Goal: Navigation & Orientation: Find specific page/section

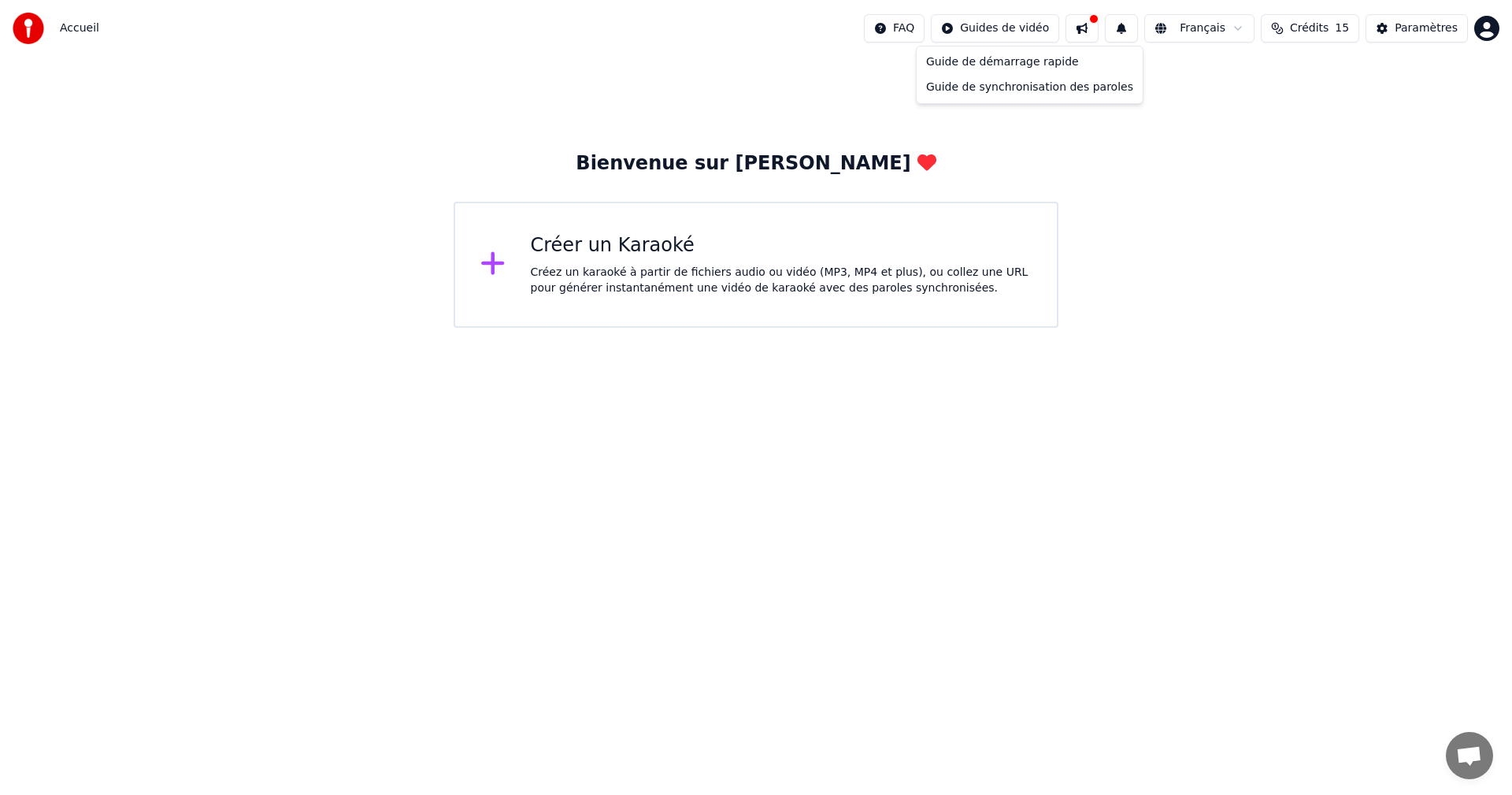
click at [990, 32] on html "Accueil FAQ Guides de vidéo Français Crédits 15 Paramètres Bienvenue sur Youka …" at bounding box center [756, 164] width 1512 height 328
click at [1424, 28] on div "Paramètres" at bounding box center [1426, 28] width 63 height 16
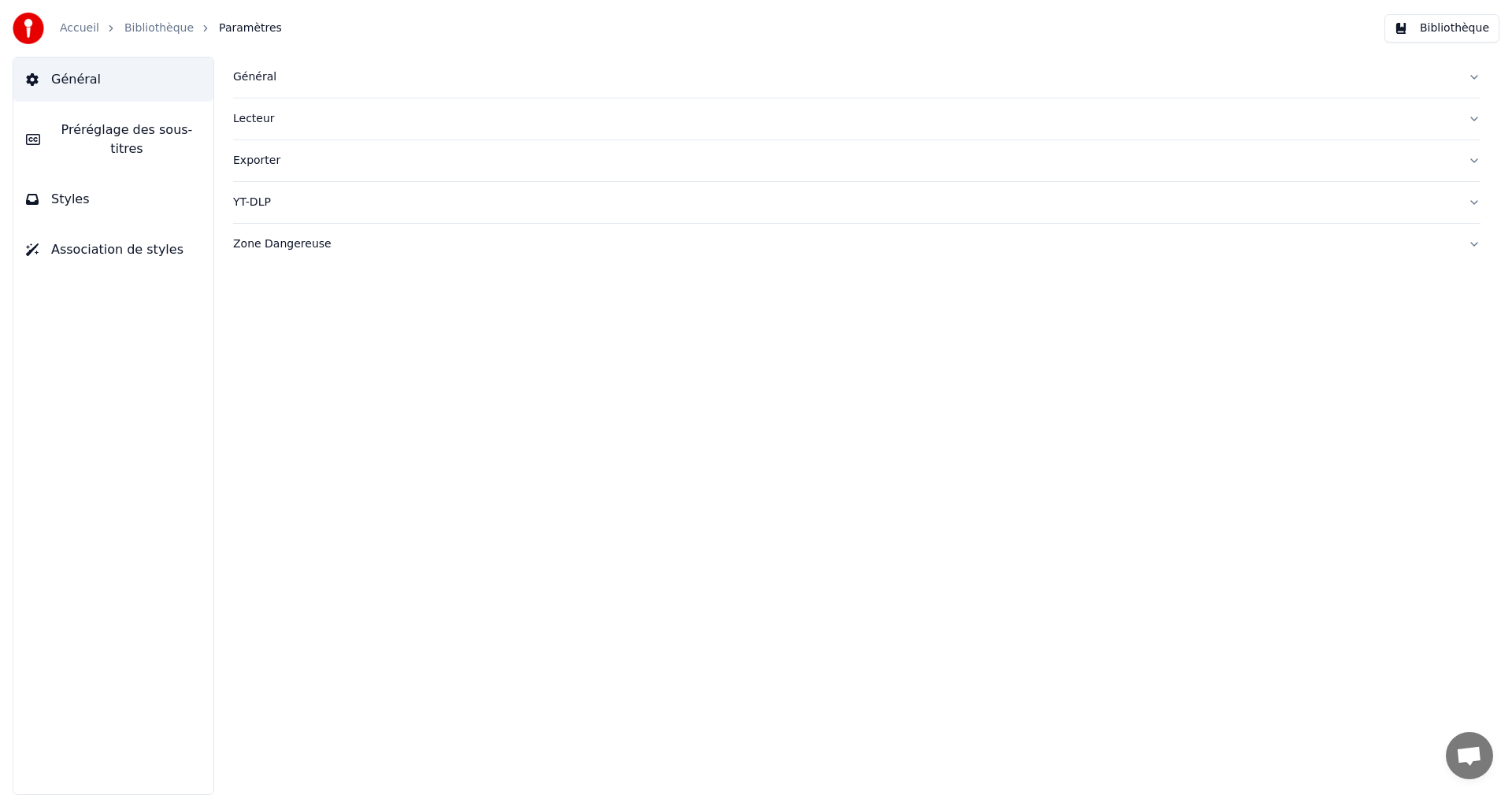
click at [77, 28] on link "Accueil" at bounding box center [80, 28] width 39 height 16
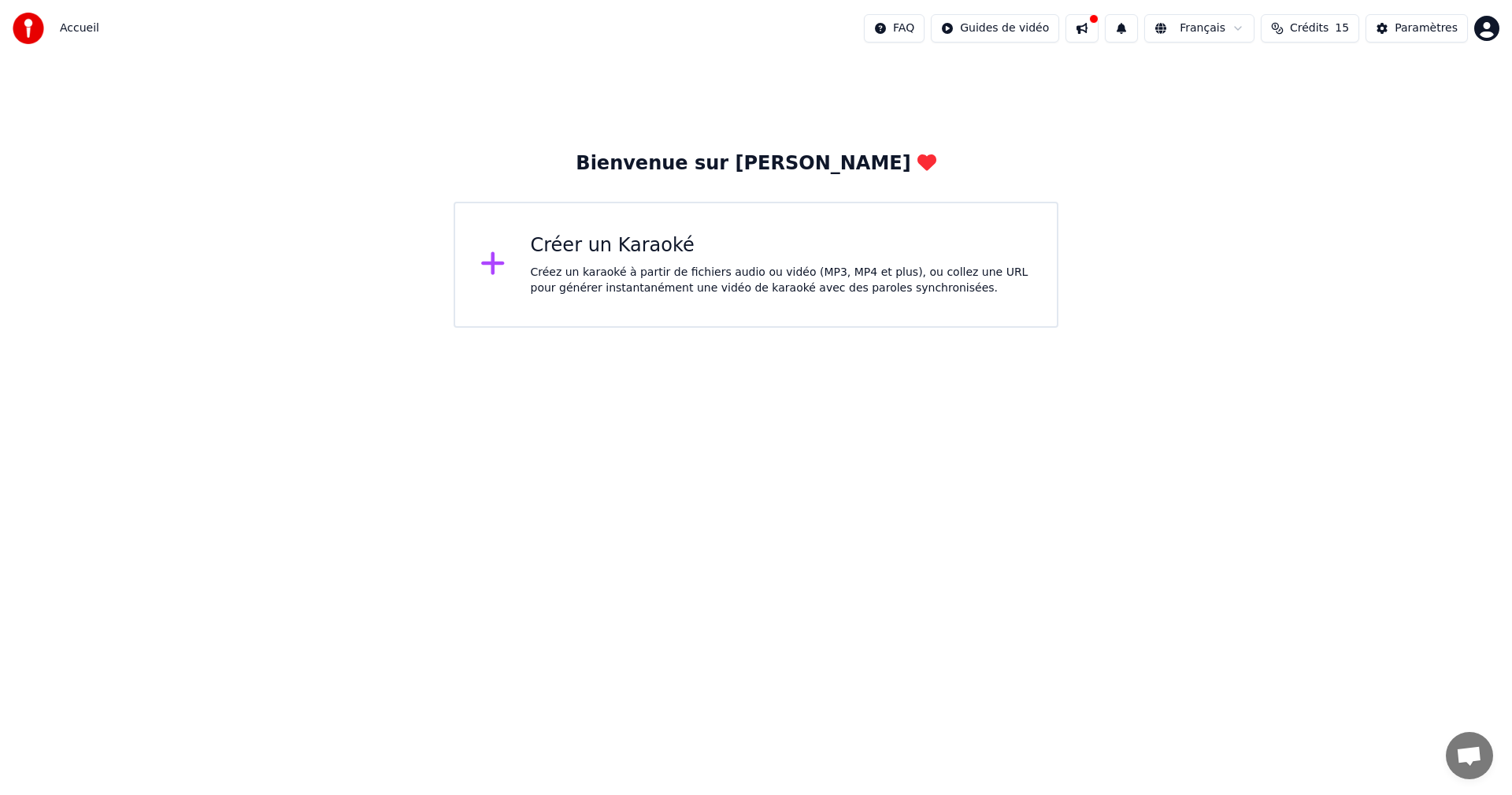
click at [599, 270] on div "Créez un karaoké à partir de fichiers audio ou vidéo (MP3, MP4 et plus), ou col…" at bounding box center [781, 281] width 502 height 32
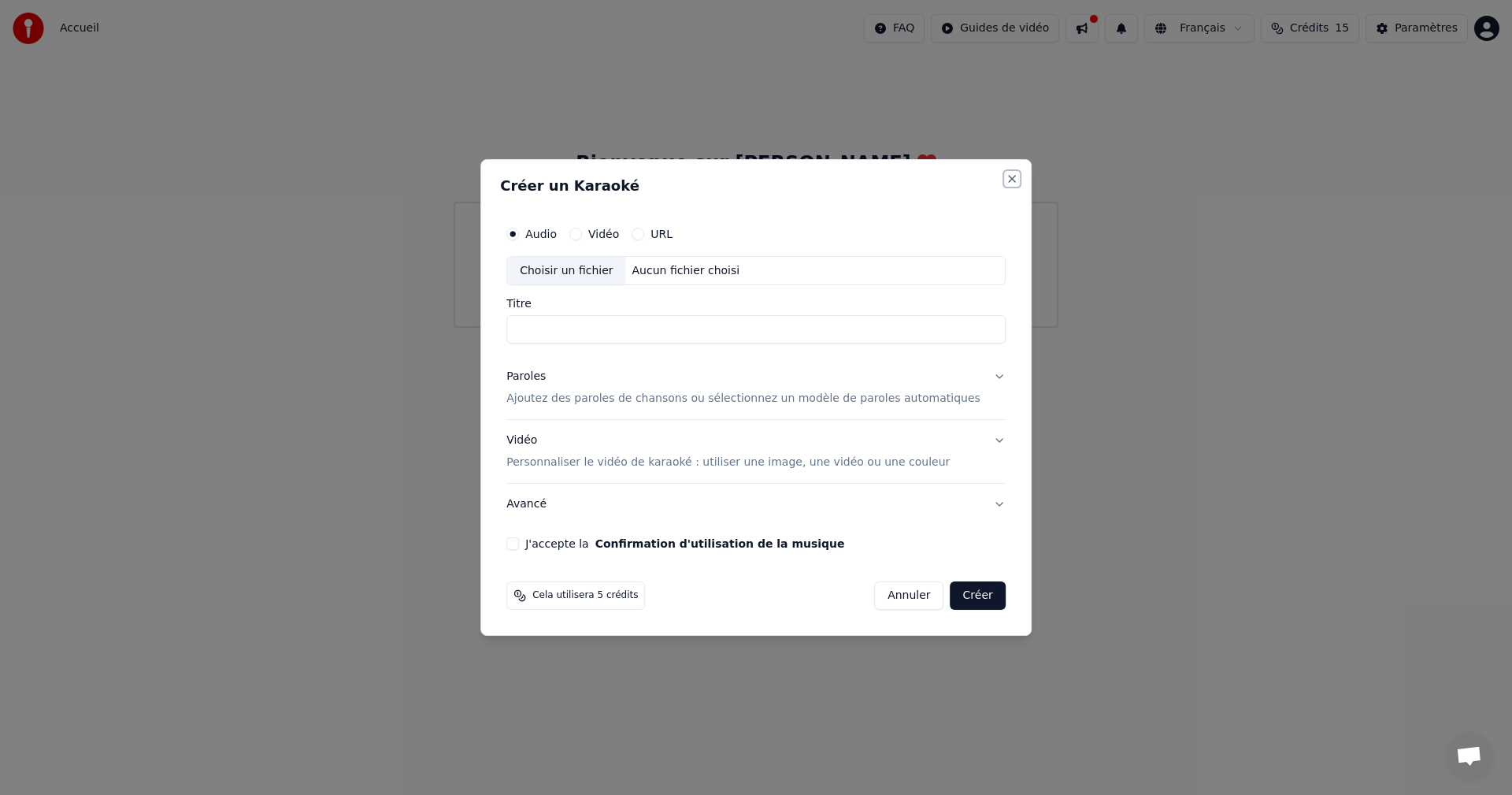
click at [1006, 184] on button "Close" at bounding box center [1012, 179] width 13 height 13
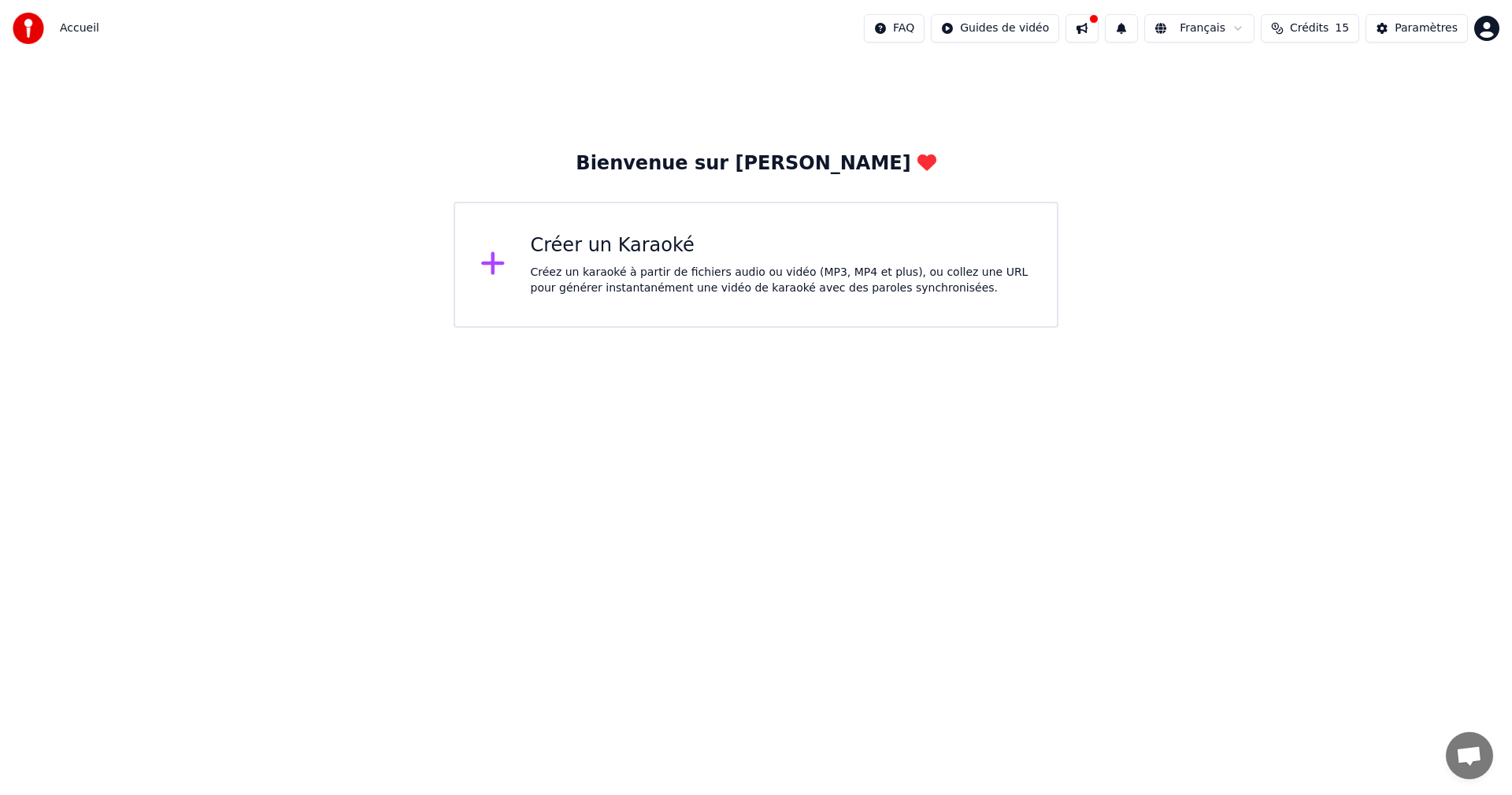
click at [1476, 760] on span "Ouvrir le chat" at bounding box center [1469, 757] width 26 height 22
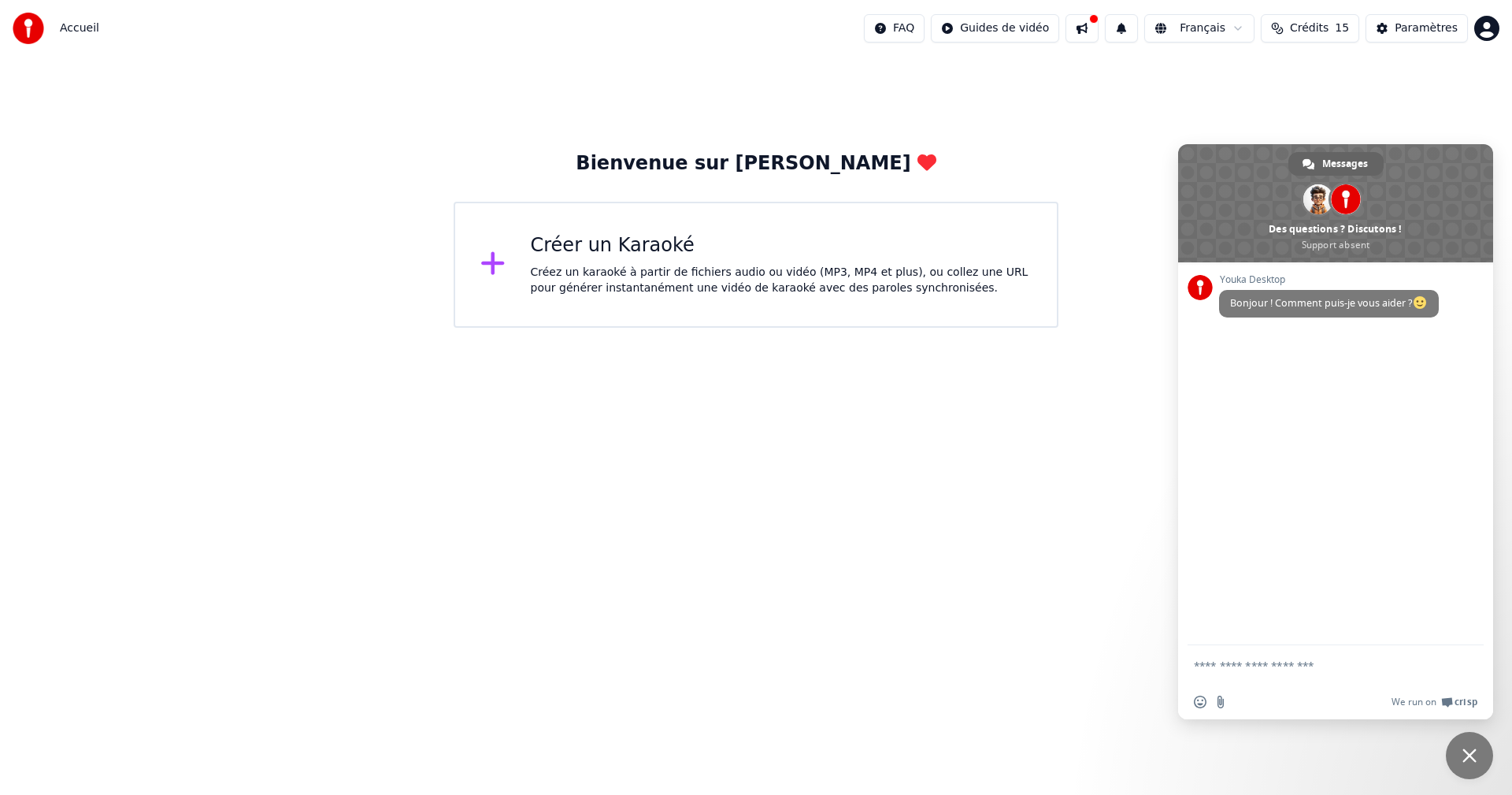
click at [984, 328] on html "Accueil FAQ Guides de vidéo Français Crédits 15 Paramètres Bienvenue sur Youka …" at bounding box center [756, 164] width 1512 height 328
click at [72, 31] on span "Accueil" at bounding box center [80, 28] width 39 height 16
click at [27, 24] on img at bounding box center [28, 28] width 32 height 32
